Goal: Information Seeking & Learning: Get advice/opinions

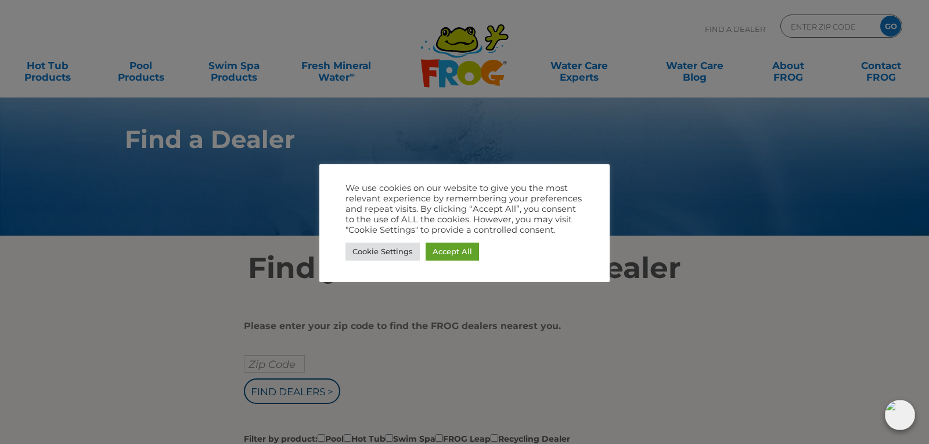
click at [659, 179] on div at bounding box center [464, 222] width 929 height 444
click at [351, 253] on link "Cookie Settings" at bounding box center [383, 252] width 74 height 18
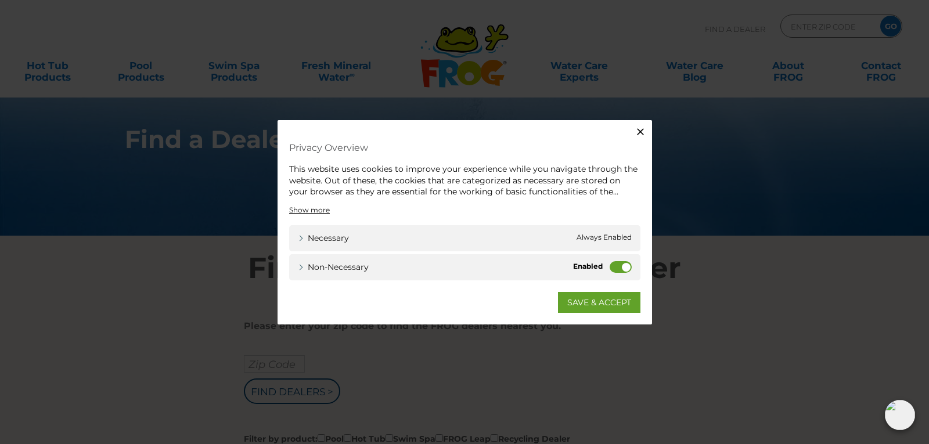
click at [643, 130] on icon "button" at bounding box center [640, 131] width 7 height 7
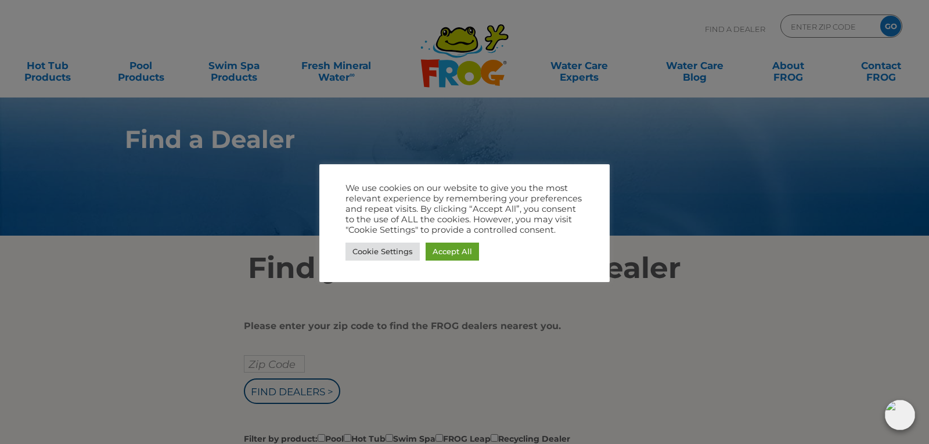
click at [653, 137] on div at bounding box center [464, 222] width 929 height 444
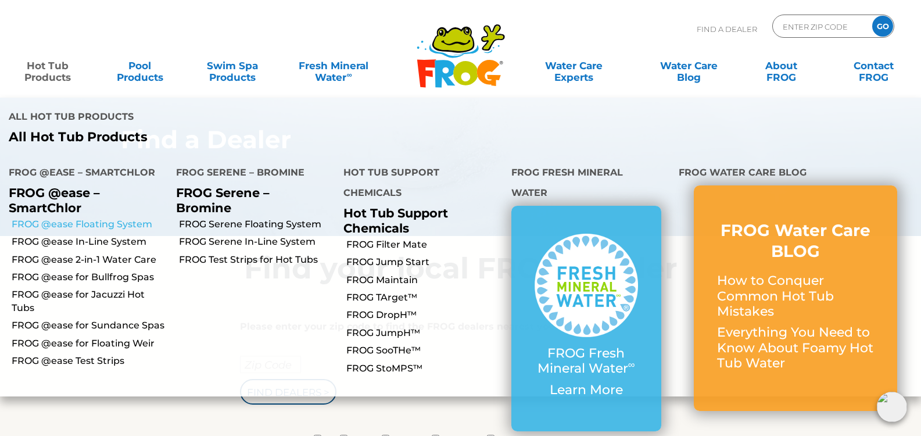
click at [79, 218] on link "FROG @ease Floating System" at bounding box center [90, 224] width 156 height 13
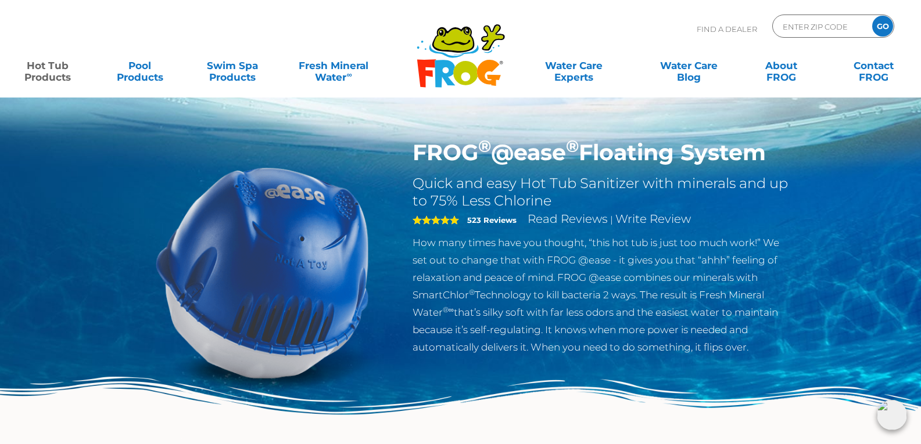
click at [486, 222] on strong "523 Reviews" at bounding box center [491, 220] width 49 height 9
click at [487, 220] on strong "523 Reviews" at bounding box center [491, 220] width 49 height 9
click at [408, 211] on div "FROG ® @ease ® Floating System Quick and easy Hot Tub Sanitizer with minerals a…" at bounding box center [602, 250] width 397 height 222
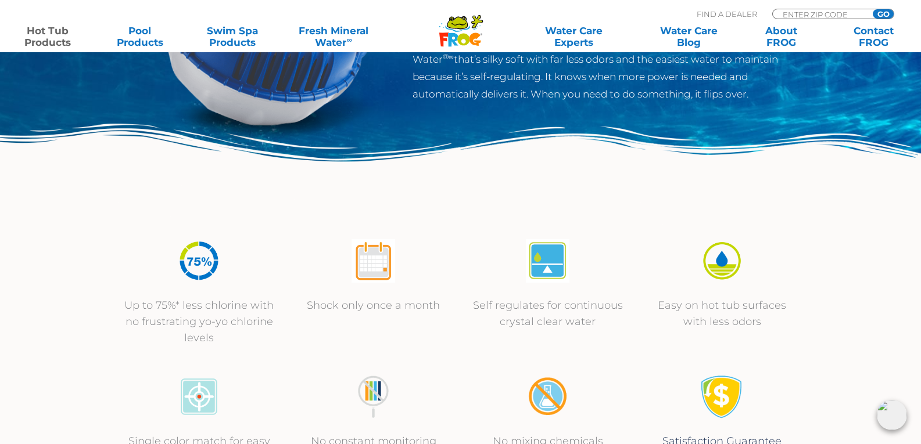
scroll to position [232, 0]
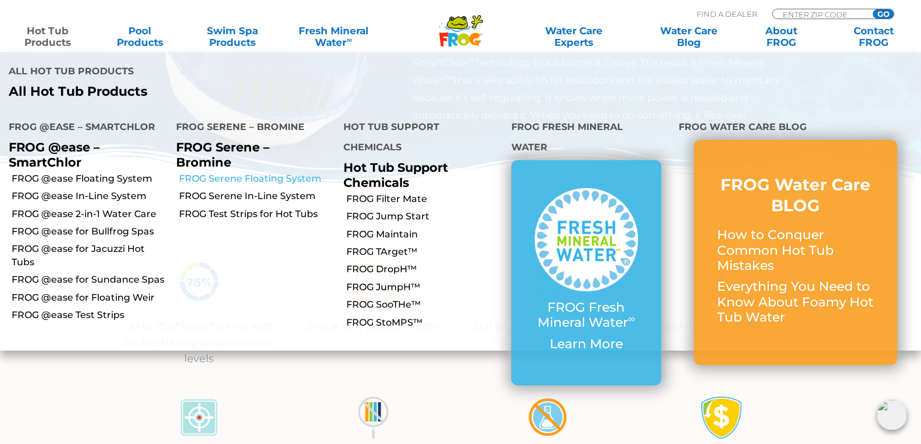
click at [193, 173] on link "FROG Serene Floating System" at bounding box center [257, 179] width 156 height 13
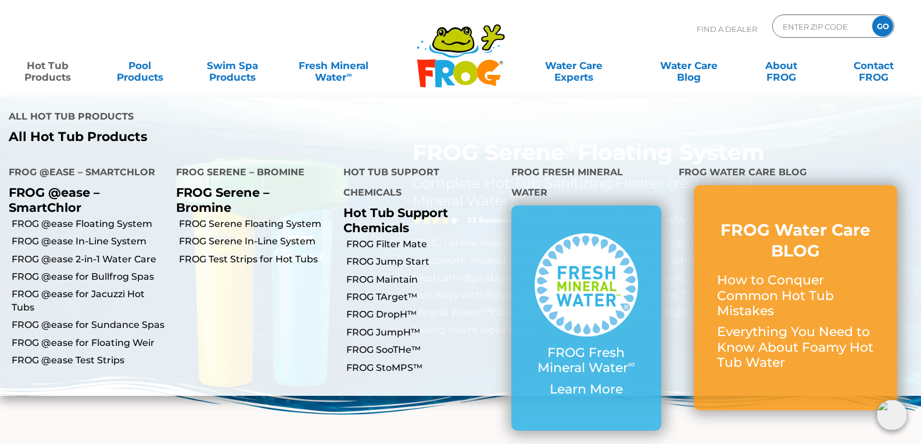
click at [38, 66] on link "Hot Tub Products" at bounding box center [48, 65] width 72 height 23
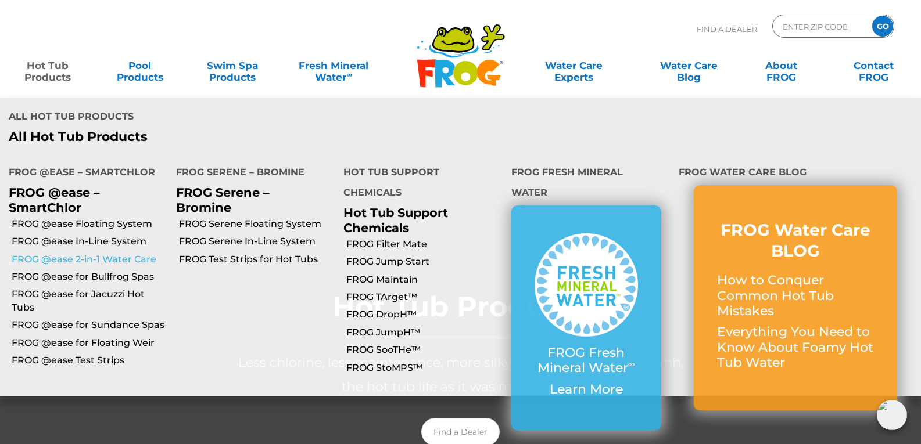
click at [69, 253] on link "FROG @ease 2-in-1 Water Care" at bounding box center [90, 259] width 156 height 13
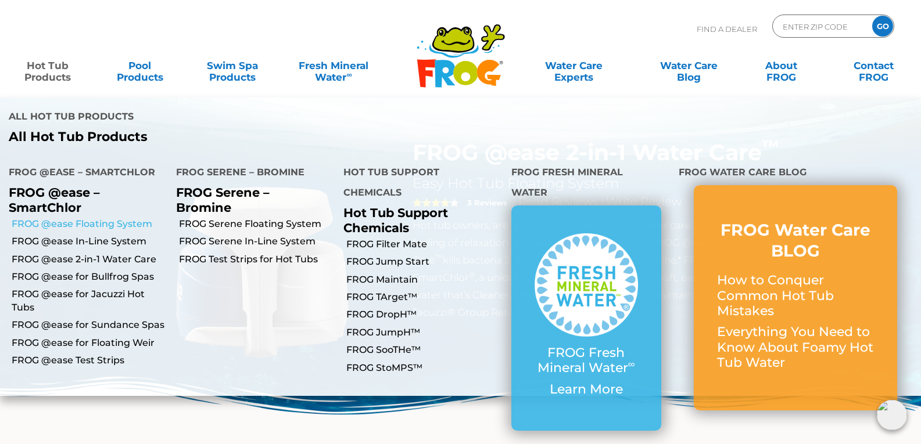
click at [46, 218] on link "FROG @ease Floating System" at bounding box center [90, 224] width 156 height 13
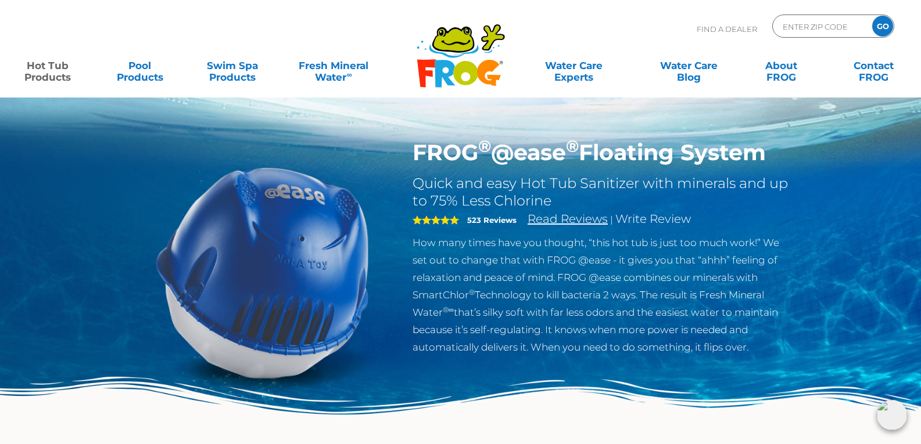
click at [545, 225] on link "Read Reviews" at bounding box center [567, 219] width 80 height 14
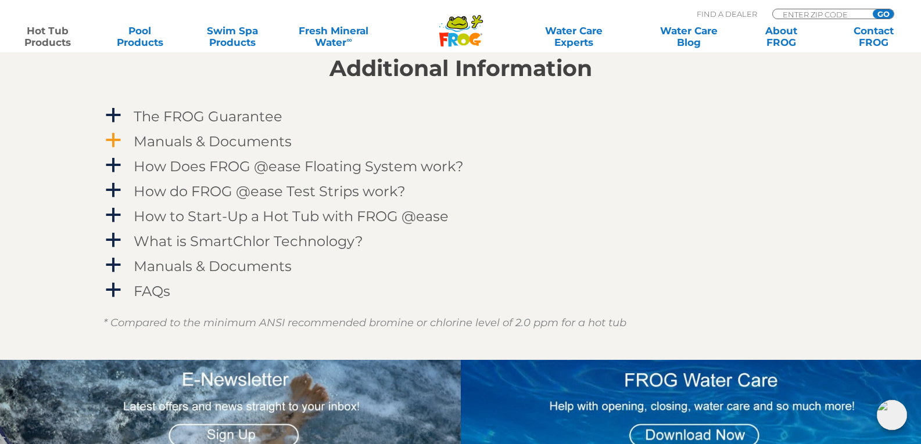
scroll to position [1164, 0]
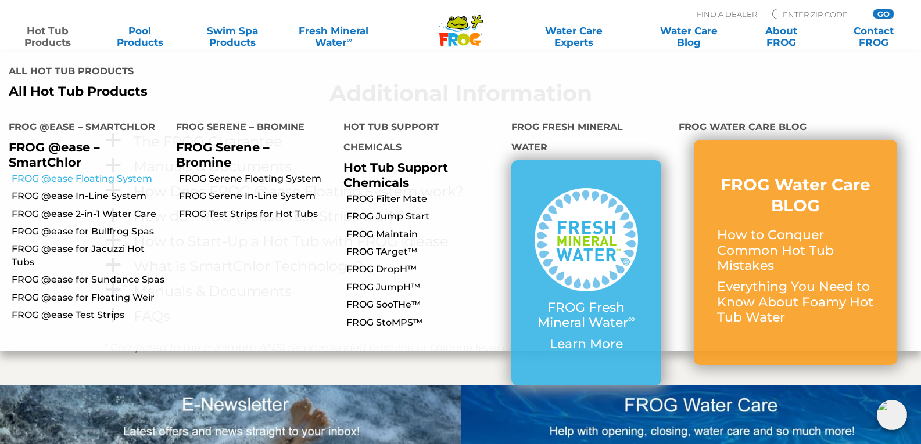
click at [72, 173] on link "FROG @ease Floating System" at bounding box center [90, 179] width 156 height 13
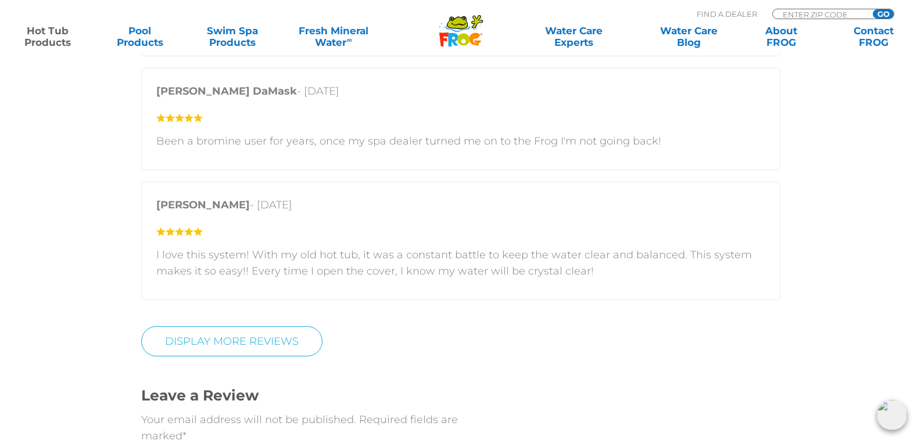
scroll to position [2440, 0]
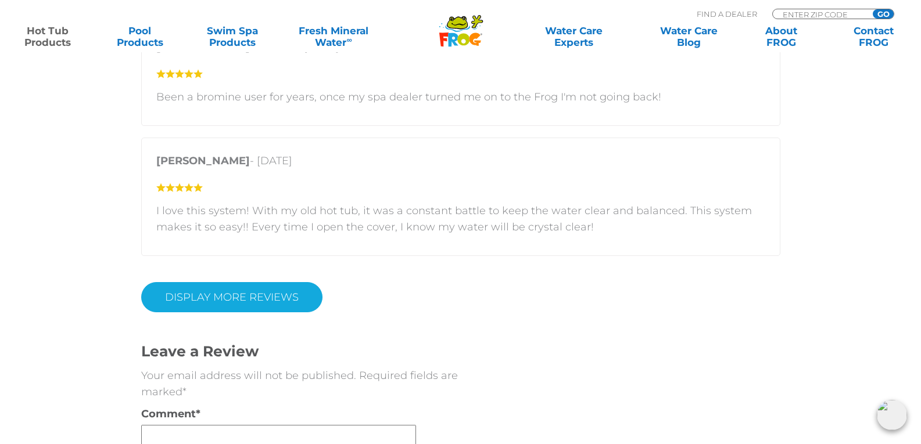
click at [288, 282] on link "Display More Reviews" at bounding box center [231, 297] width 181 height 30
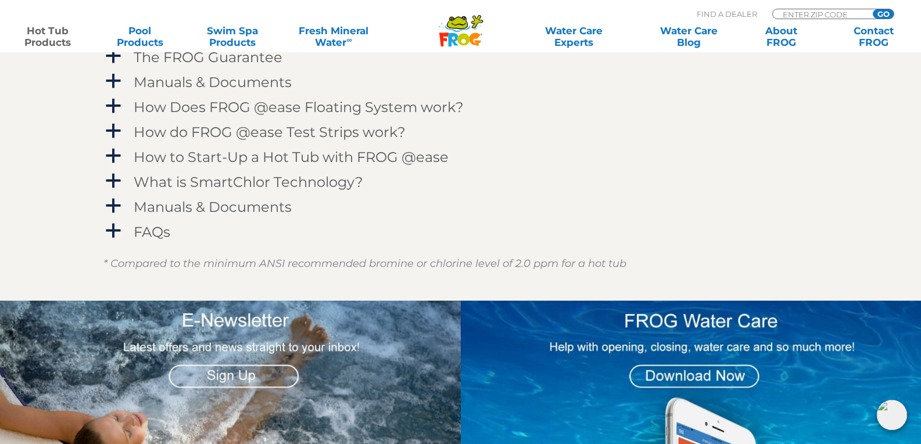
scroll to position [1104, 0]
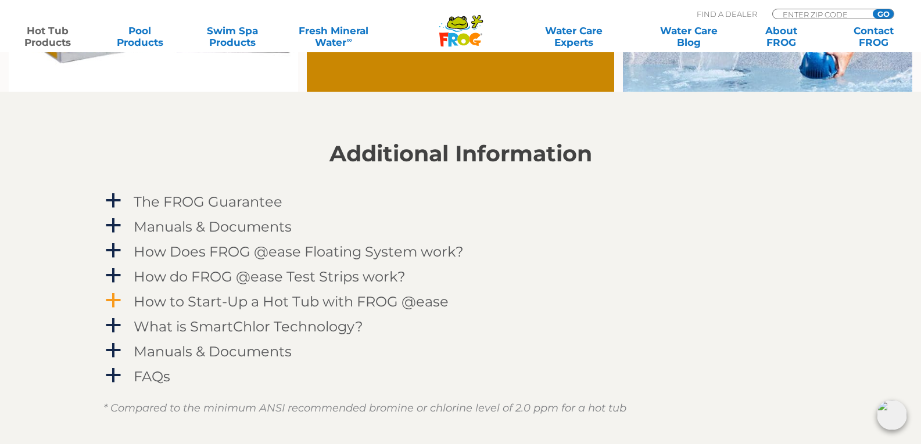
click at [113, 297] on span "a" at bounding box center [113, 300] width 17 height 17
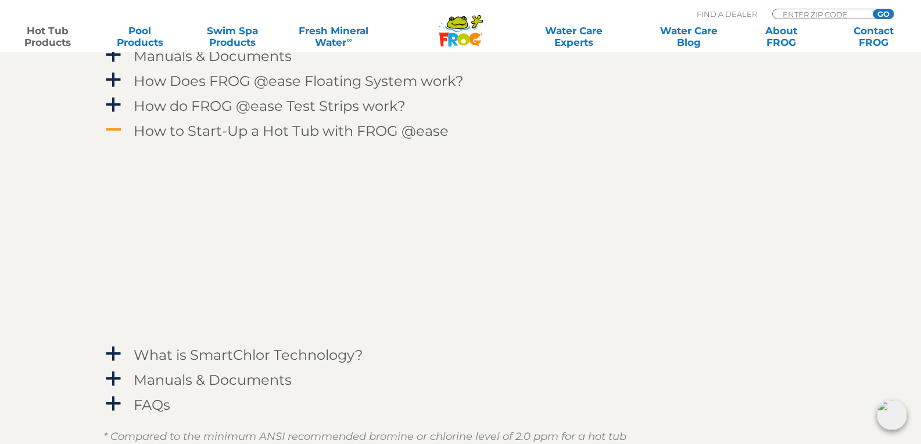
scroll to position [1278, 0]
